Goal: Task Accomplishment & Management: Complete application form

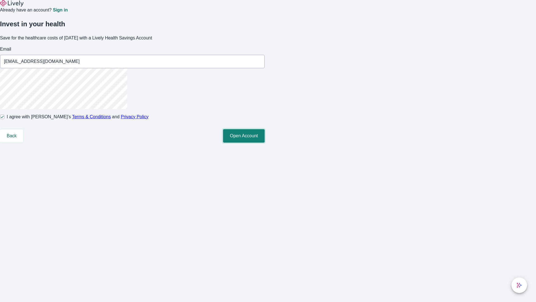
click at [265, 142] on button "Open Account" at bounding box center [244, 135] width 42 height 13
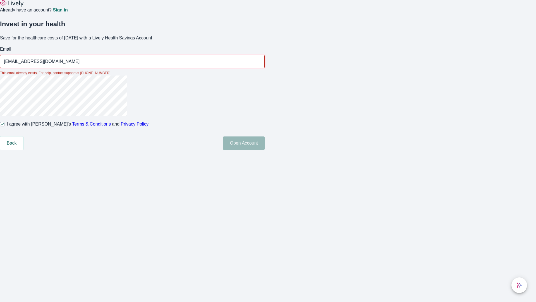
type input "[EMAIL_ADDRESS][DOMAIN_NAME]"
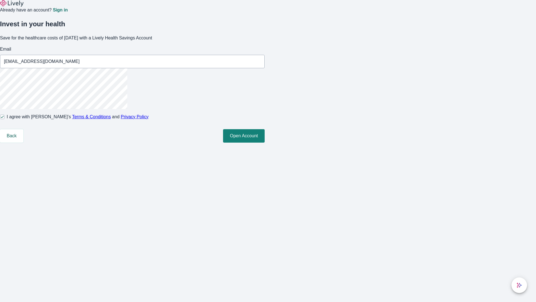
click at [4, 119] on input "I agree with Lively’s Terms & Conditions and Privacy Policy" at bounding box center [2, 117] width 4 height 4
checkbox input "false"
type input "[PERSON_NAME][EMAIL_ADDRESS][DOMAIN_NAME]"
click at [4, 119] on input "I agree with Lively’s Terms & Conditions and Privacy Policy" at bounding box center [2, 117] width 4 height 4
checkbox input "true"
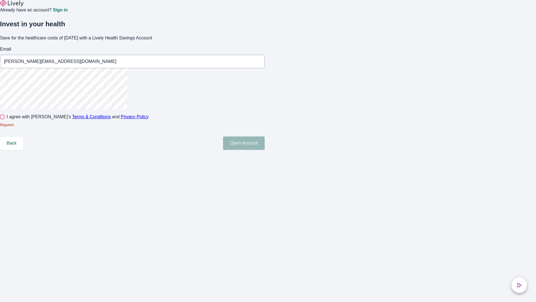
click at [265, 150] on button "Open Account" at bounding box center [244, 142] width 42 height 13
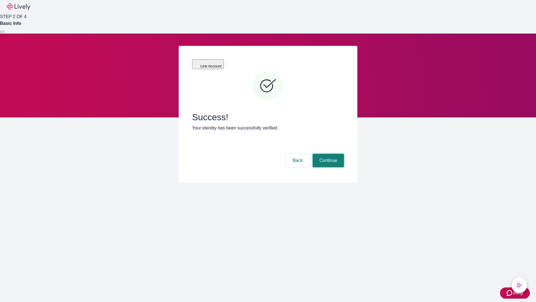
click at [328, 154] on button "Continue" at bounding box center [328, 160] width 31 height 13
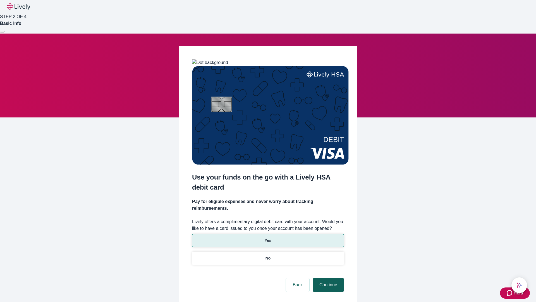
click at [268, 255] on p "No" at bounding box center [268, 258] width 5 height 6
click at [328, 278] on button "Continue" at bounding box center [328, 284] width 31 height 13
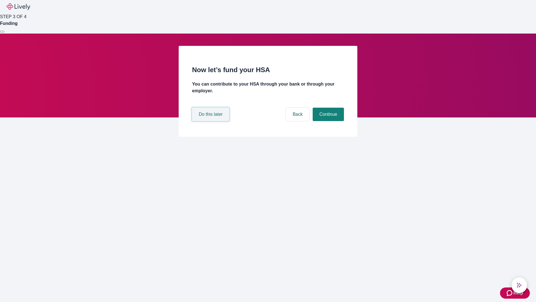
click at [211, 121] on button "Do this later" at bounding box center [210, 114] width 37 height 13
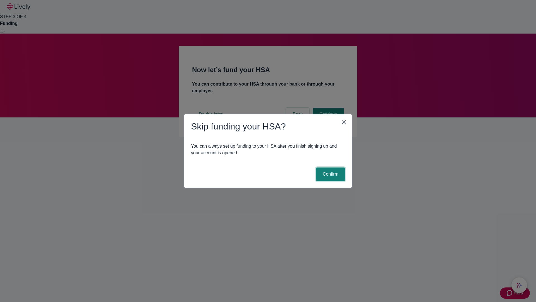
click at [330, 174] on button "Confirm" at bounding box center [330, 173] width 29 height 13
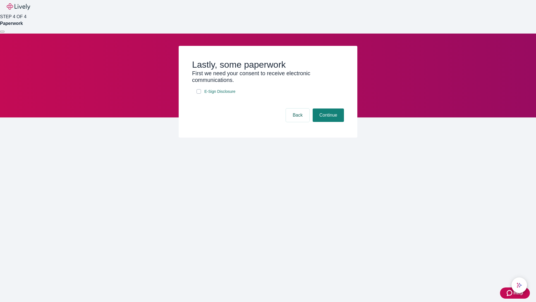
click at [199, 94] on input "E-Sign Disclosure" at bounding box center [199, 91] width 4 height 4
checkbox input "true"
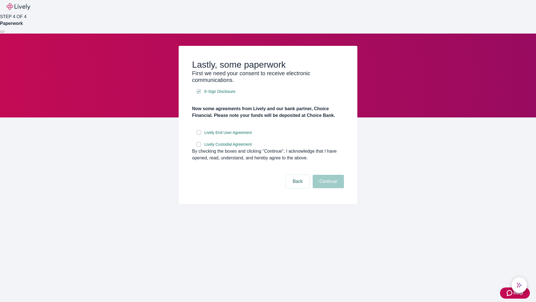
click at [199, 135] on input "Lively End User Agreement" at bounding box center [199, 132] width 4 height 4
checkbox input "true"
click at [199, 146] on input "Lively Custodial Agreement" at bounding box center [199, 144] width 4 height 4
checkbox input "true"
click at [328, 188] on button "Continue" at bounding box center [328, 181] width 31 height 13
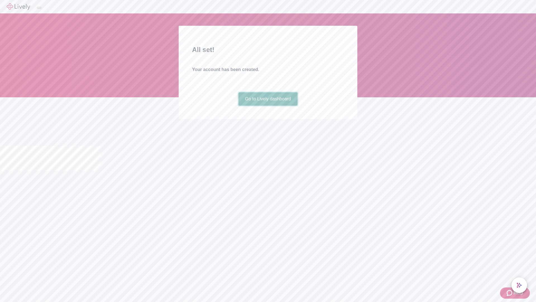
click at [268, 106] on link "Go to Lively dashboard" at bounding box center [269, 98] width 60 height 13
